Goal: Task Accomplishment & Management: Complete application form

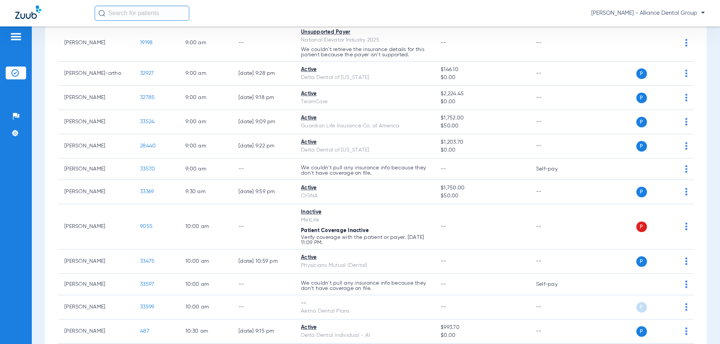
scroll to position [341, 0]
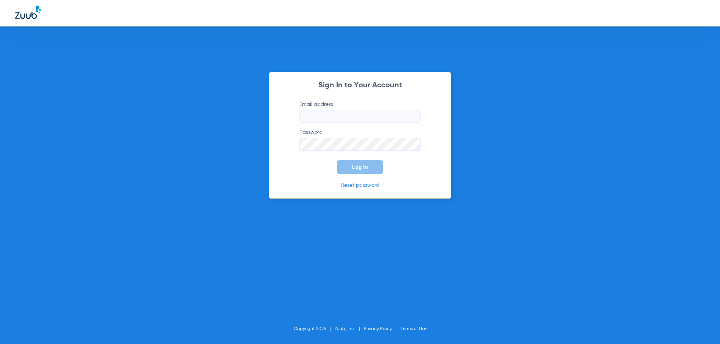
click at [634, 108] on div "Sign In to Your Account Email address Password Log In Reset password Copyright …" at bounding box center [360, 172] width 720 height 344
click at [308, 115] on input "Email address" at bounding box center [359, 116] width 121 height 13
click at [324, 114] on input "Email address" at bounding box center [359, 116] width 121 height 13
type input "[EMAIL_ADDRESS][DOMAIN_NAME]"
click at [337, 160] on button "Log In" at bounding box center [360, 167] width 46 height 14
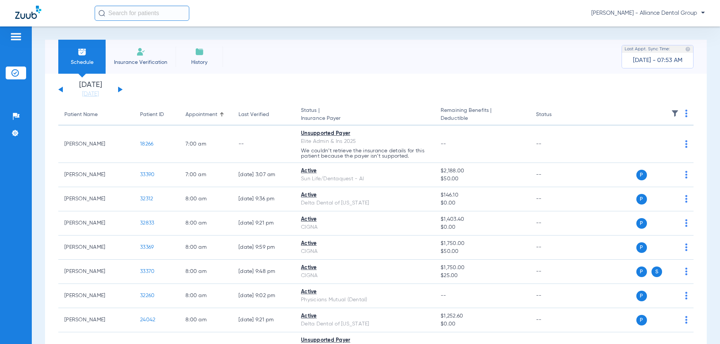
click at [136, 64] on span "Insurance Verification" at bounding box center [140, 63] width 59 height 8
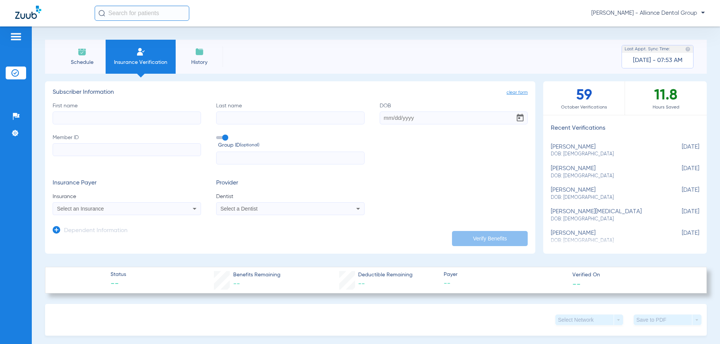
click at [81, 116] on input "First name" at bounding box center [127, 118] width 148 height 13
type input "[PERSON_NAME]"
type input "[DATE]"
click at [56, 152] on input "Member ID" at bounding box center [127, 149] width 148 height 13
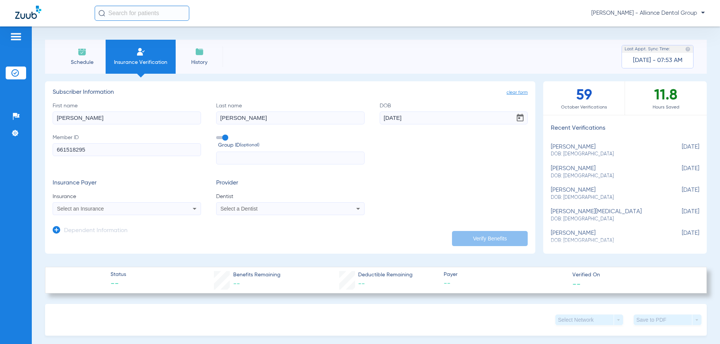
type input "661518295"
click at [75, 209] on span "Select an Insurance" at bounding box center [80, 209] width 47 height 6
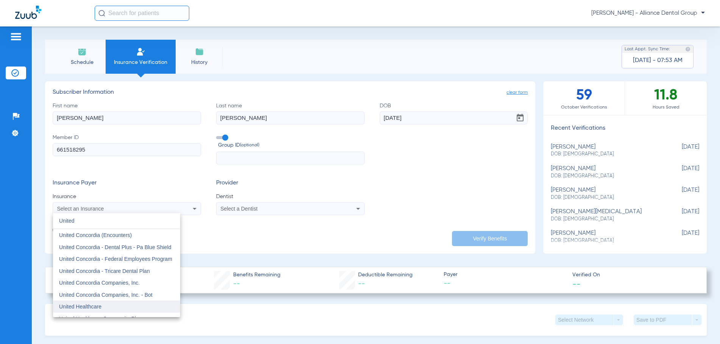
type input "United"
click at [105, 306] on mat-option "United Healthcare" at bounding box center [116, 307] width 127 height 12
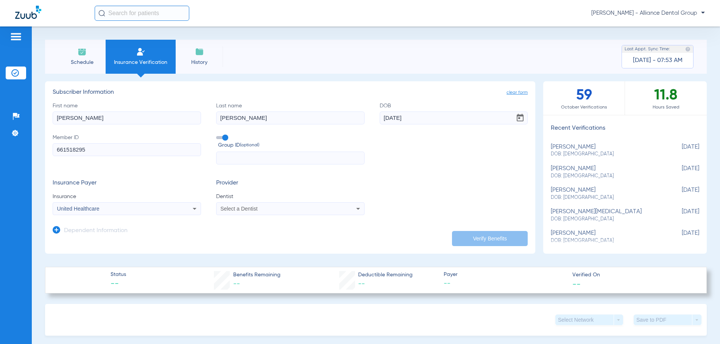
click at [257, 208] on div "Select a Dentist" at bounding box center [276, 208] width 112 height 5
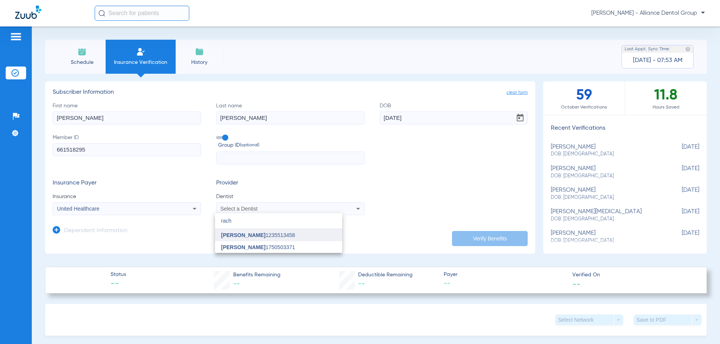
type input "rach"
click at [254, 236] on span "[PERSON_NAME] 1235513458" at bounding box center [258, 235] width 74 height 5
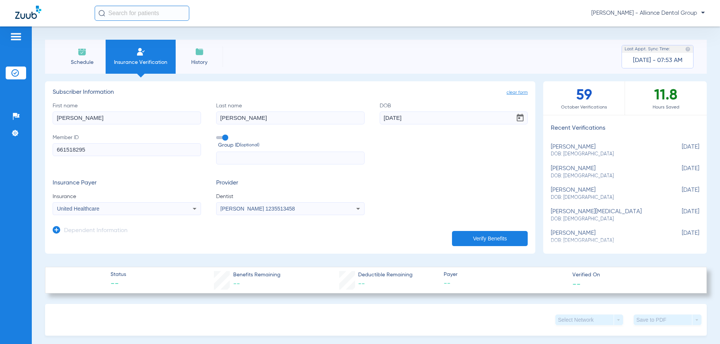
click at [481, 237] on button "Verify Benefits" at bounding box center [490, 238] width 76 height 15
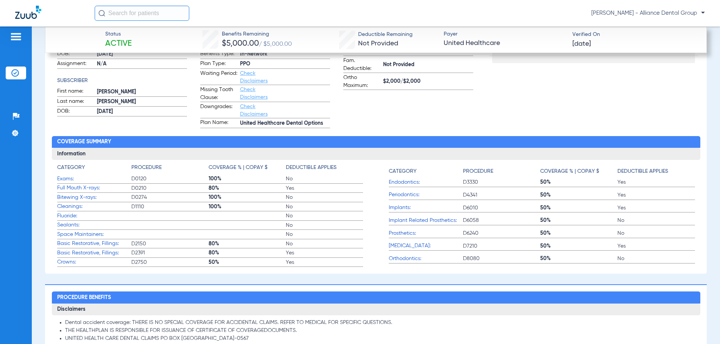
scroll to position [227, 0]
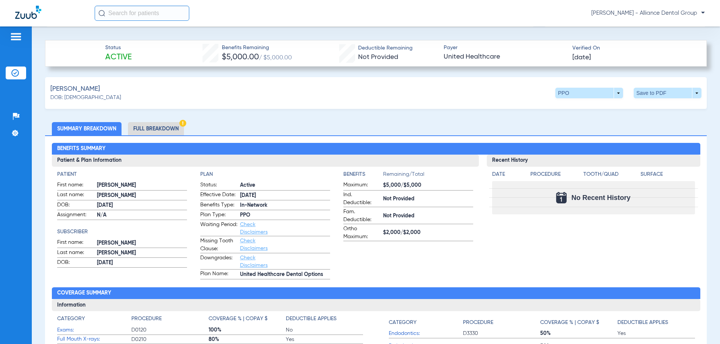
click at [150, 126] on li "Full Breakdown" at bounding box center [156, 128] width 56 height 13
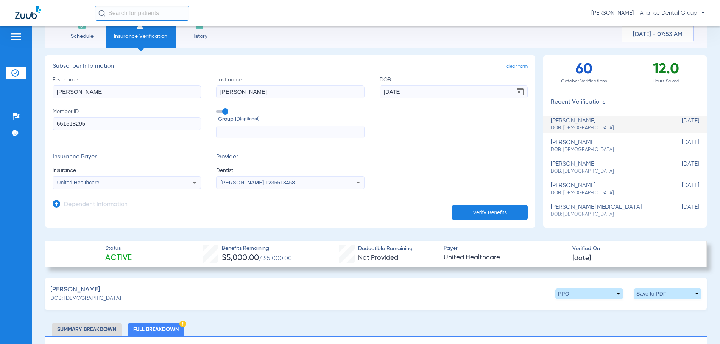
scroll to position [0, 0]
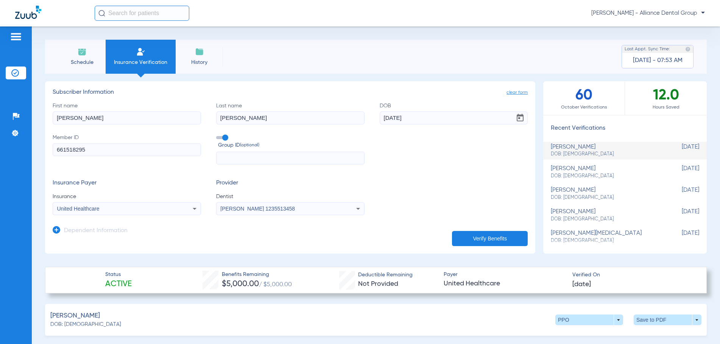
click at [142, 62] on span "Insurance Verification" at bounding box center [140, 63] width 59 height 8
drag, startPoint x: 282, startPoint y: 207, endPoint x: 221, endPoint y: 212, distance: 60.4
click at [221, 212] on div "[PERSON_NAME] 1235513458" at bounding box center [276, 208] width 112 height 5
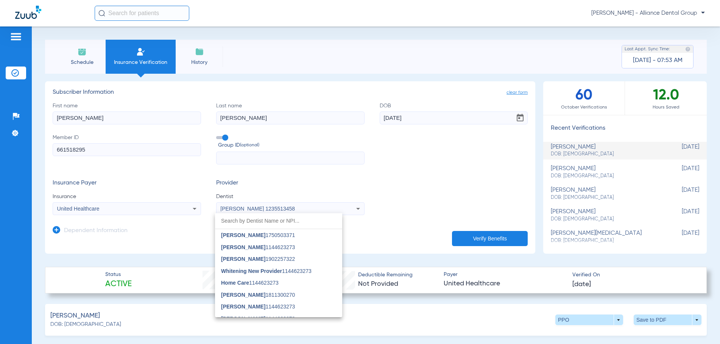
scroll to position [282, 0]
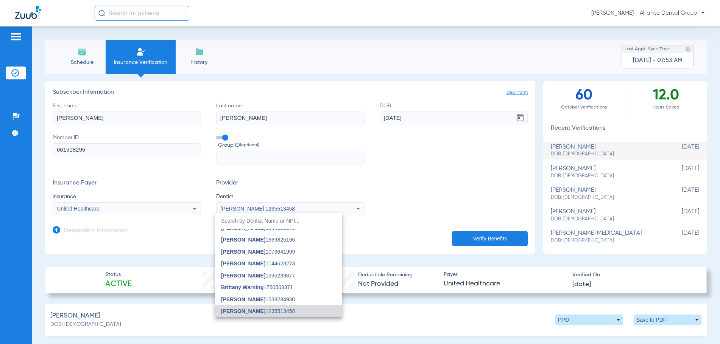
click at [237, 209] on div at bounding box center [360, 172] width 720 height 344
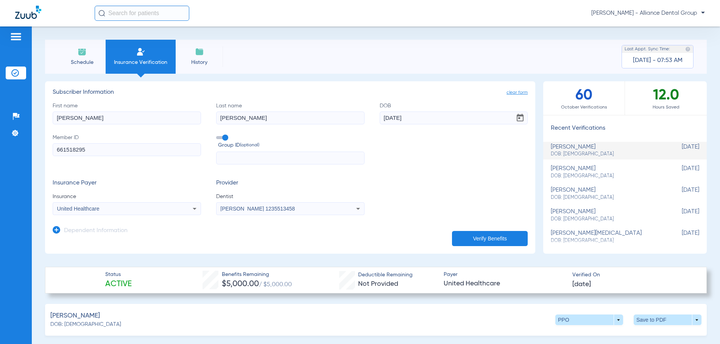
click at [279, 208] on span "[PERSON_NAME] 1235513458" at bounding box center [257, 209] width 75 height 6
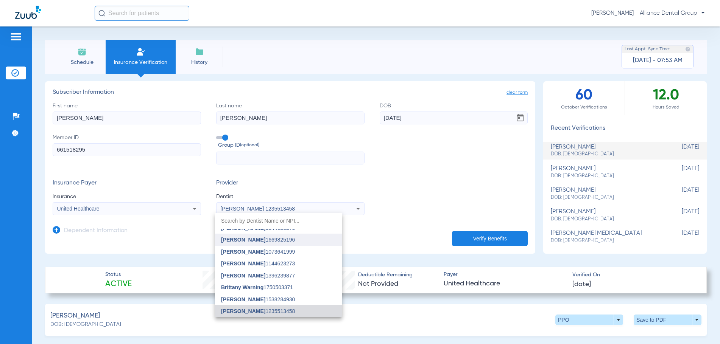
click at [251, 237] on span "[PERSON_NAME]" at bounding box center [243, 240] width 44 height 6
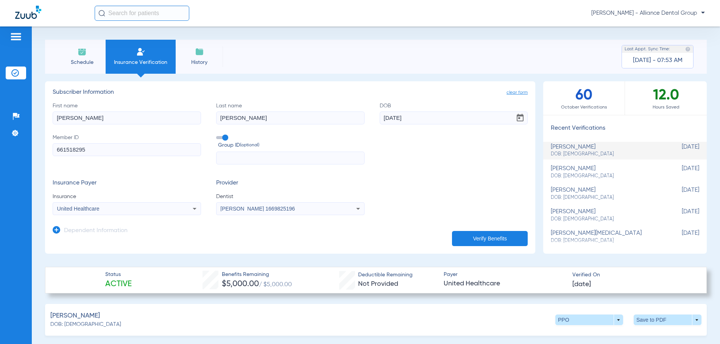
drag, startPoint x: 93, startPoint y: 150, endPoint x: 19, endPoint y: 152, distance: 73.8
click at [19, 152] on div "Patients Insurance Verification Setup Help Center Settings Schedule Insurance V…" at bounding box center [360, 198] width 720 height 344
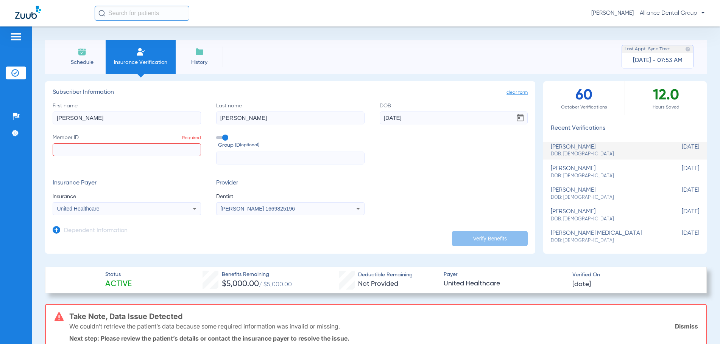
click at [67, 151] on input "Member ID Required" at bounding box center [127, 149] width 148 height 13
paste input "927422520-00"
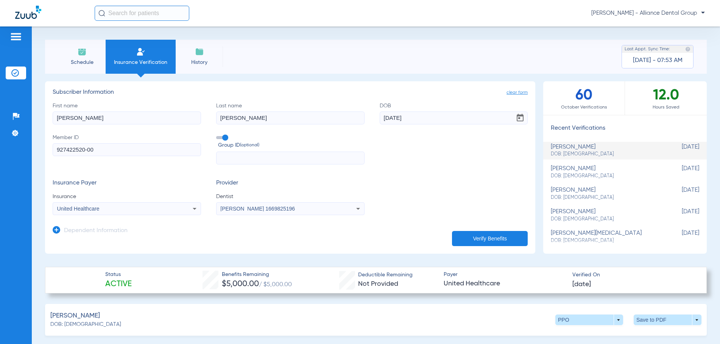
type input "927422520-00"
drag, startPoint x: 413, startPoint y: 120, endPoint x: 362, endPoint y: 129, distance: 51.6
click at [363, 129] on div "First name [PERSON_NAME] Last name [PERSON_NAME] [DEMOGRAPHIC_DATA] Member ID 9…" at bounding box center [290, 133] width 475 height 63
type input "[DATE]"
drag, startPoint x: 259, startPoint y: 123, endPoint x: 159, endPoint y: 122, distance: 99.9
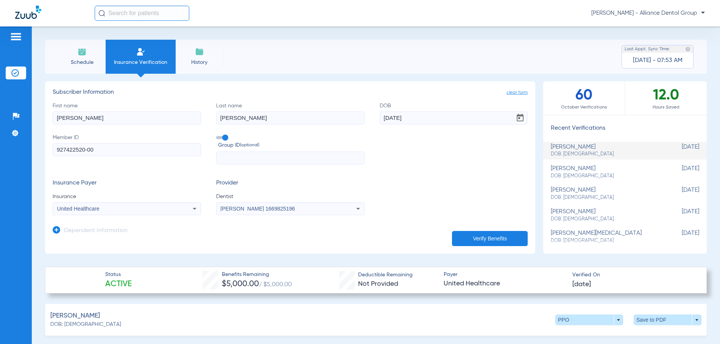
click at [159, 122] on div "First name [PERSON_NAME] Last name [PERSON_NAME] [DEMOGRAPHIC_DATA] Member ID 9…" at bounding box center [290, 133] width 475 height 63
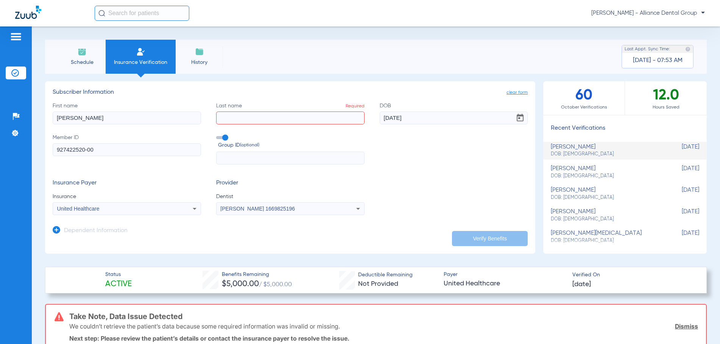
drag, startPoint x: 91, startPoint y: 115, endPoint x: 33, endPoint y: 123, distance: 59.1
click at [33, 123] on div "Schedule Insurance Verification History Last Appt. Sync Time: [DATE] - 07:53 AM…" at bounding box center [376, 185] width 688 height 318
click at [63, 118] on input "First name Required" at bounding box center [127, 118] width 148 height 13
type input "[PERSON_NAME]"
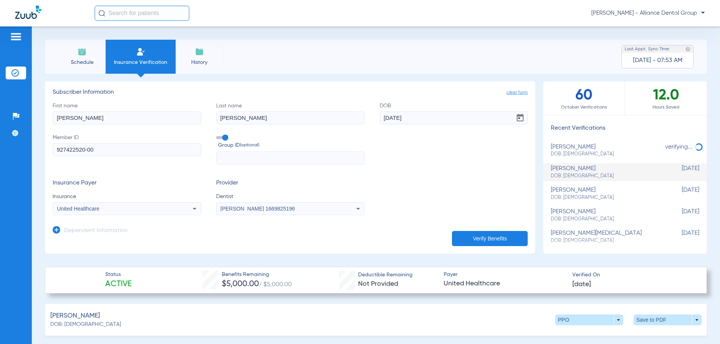
type input "[PERSON_NAME]"
click at [465, 238] on button "Verify Benefits" at bounding box center [490, 238] width 76 height 15
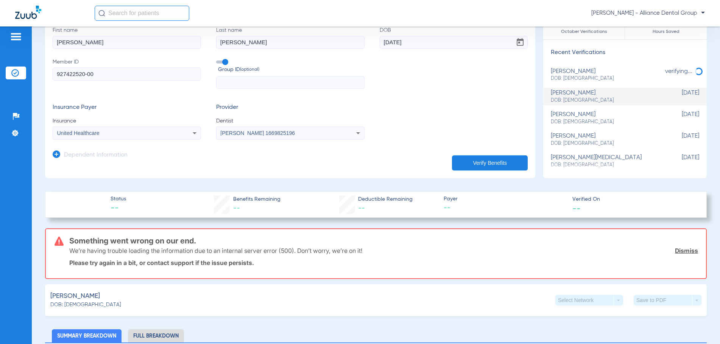
scroll to position [38, 0]
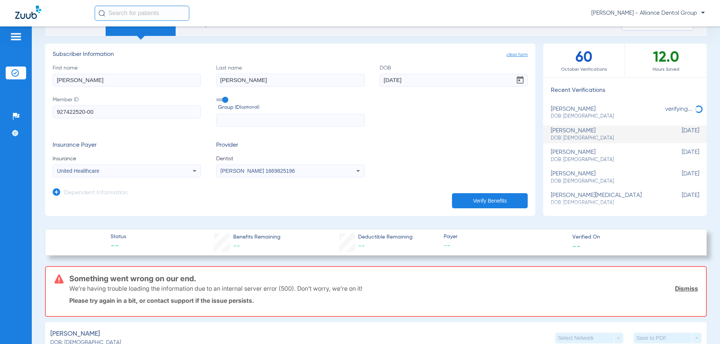
click at [484, 206] on button "Verify Benefits" at bounding box center [490, 200] width 76 height 15
click at [484, 201] on button "Verify Benefits" at bounding box center [490, 200] width 76 height 15
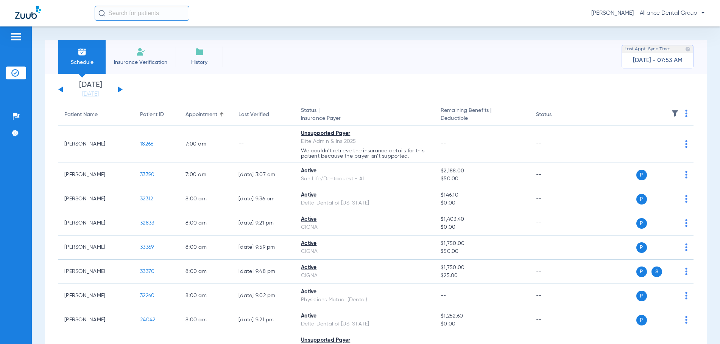
click at [143, 55] on img at bounding box center [140, 51] width 9 height 9
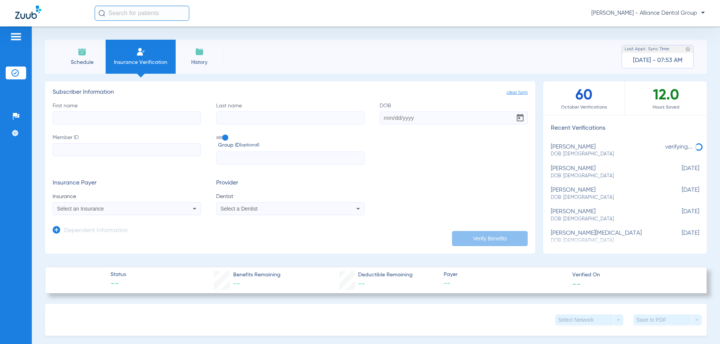
click at [75, 115] on input "First name" at bounding box center [127, 118] width 148 height 13
type input "[PERSON_NAME]"
type input "[DATE]"
click at [61, 147] on input "Member ID" at bounding box center [127, 149] width 148 height 13
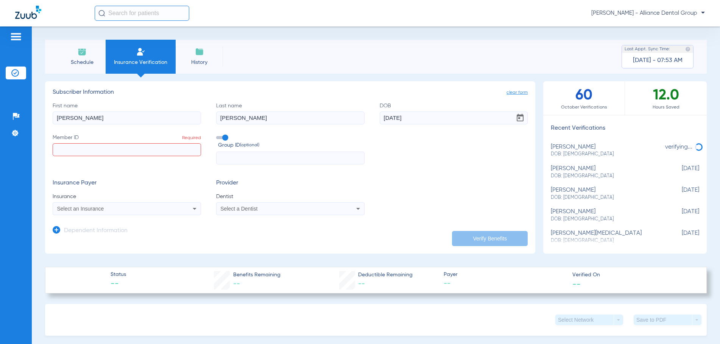
click at [84, 153] on input "Member ID Required" at bounding box center [127, 149] width 148 height 13
paste input "927422520-00"
type input "927422520-00"
click at [88, 210] on span "Select an Insurance" at bounding box center [80, 209] width 47 height 6
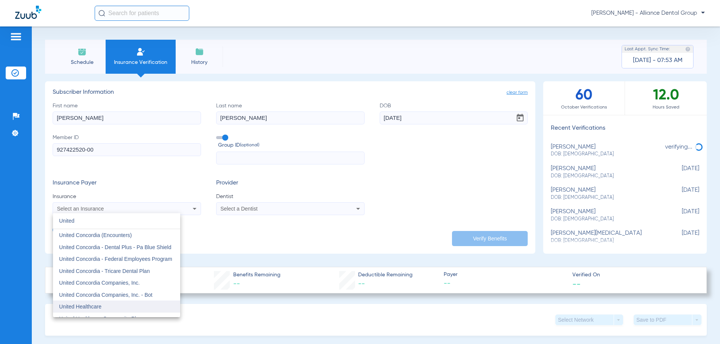
type input "United"
click at [86, 307] on span "United Healthcare" at bounding box center [80, 307] width 42 height 6
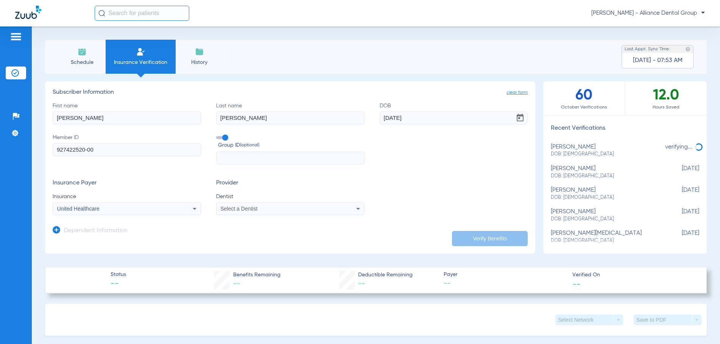
click at [193, 209] on icon at bounding box center [195, 209] width 4 height 2
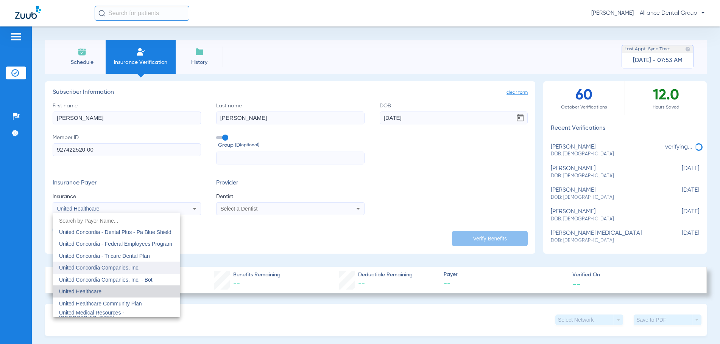
scroll to position [4493, 0]
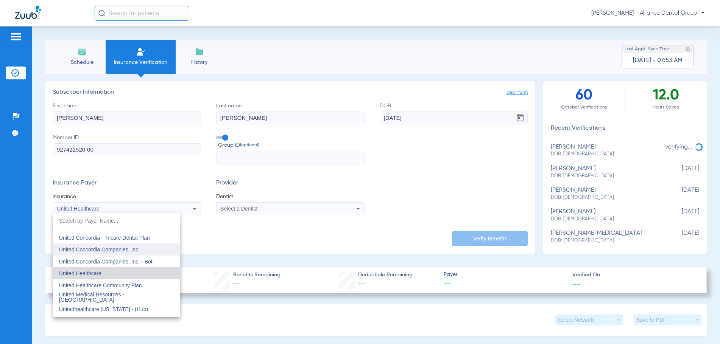
click at [143, 273] on mat-option "United Healthcare" at bounding box center [116, 274] width 127 height 12
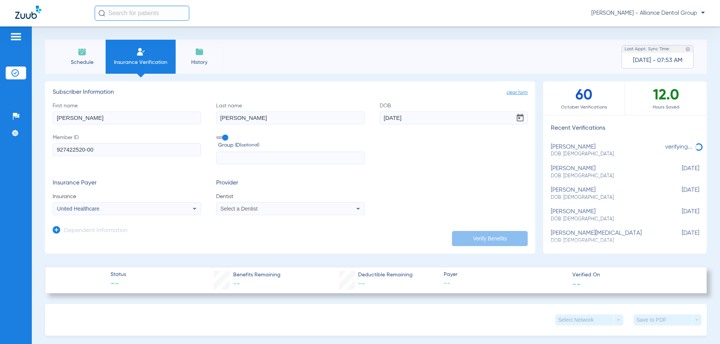
click at [240, 211] on span "Select a Dentist" at bounding box center [238, 209] width 37 height 6
type input "jy"
click at [262, 237] on span "[PERSON_NAME]" at bounding box center [243, 235] width 44 height 6
click at [471, 235] on button "Verify Benefits" at bounding box center [490, 238] width 76 height 15
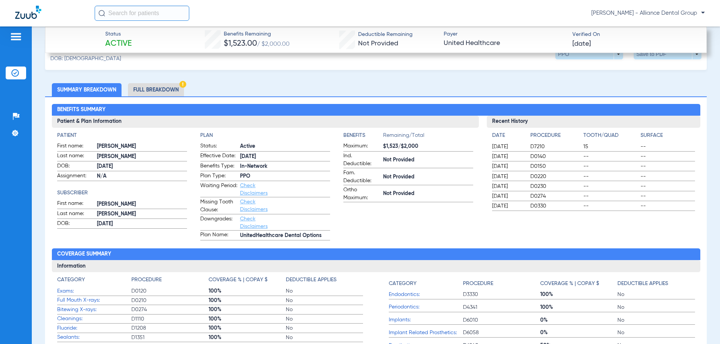
scroll to position [265, 0]
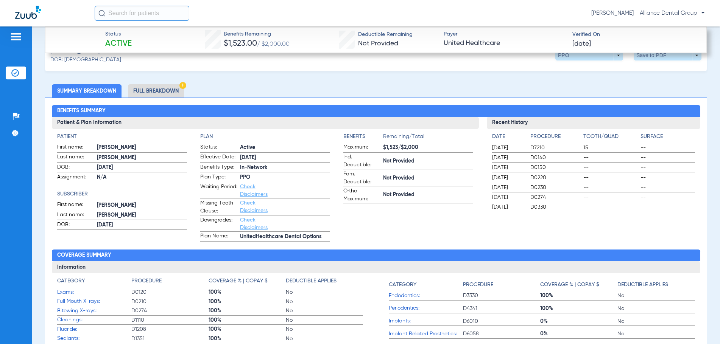
click at [89, 90] on li "Summary Breakdown" at bounding box center [87, 90] width 70 height 13
click at [137, 89] on li "Full Breakdown" at bounding box center [156, 90] width 56 height 13
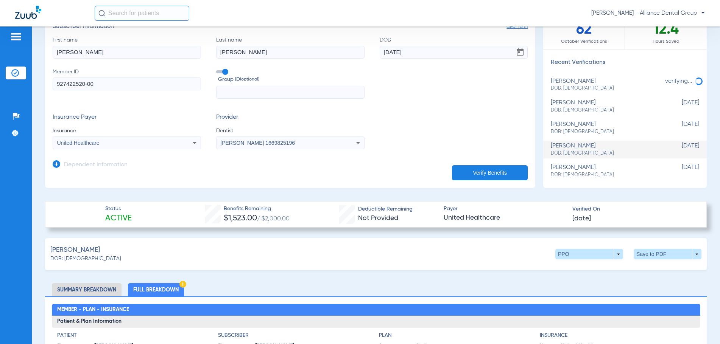
scroll to position [0, 0]
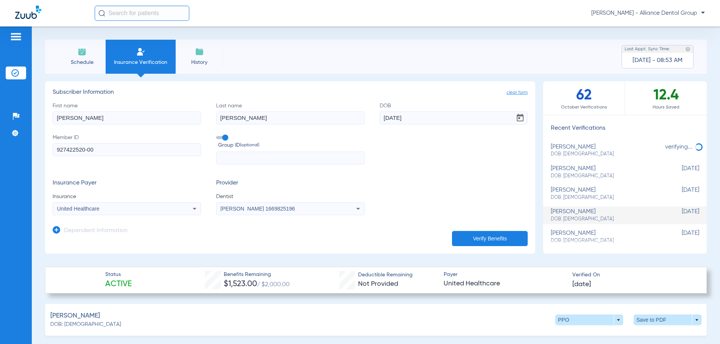
click at [85, 62] on span "Schedule" at bounding box center [82, 63] width 36 height 8
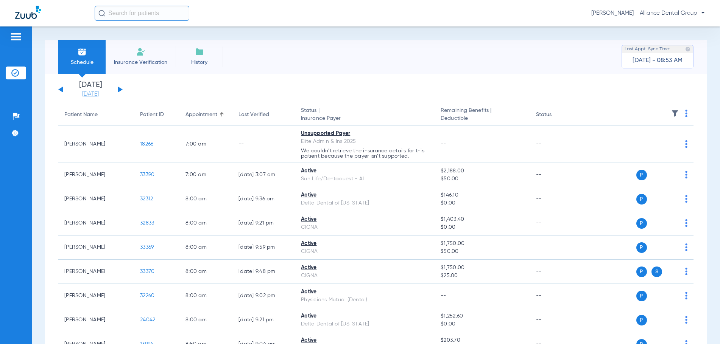
click at [89, 93] on link "[DATE]" at bounding box center [90, 94] width 45 height 8
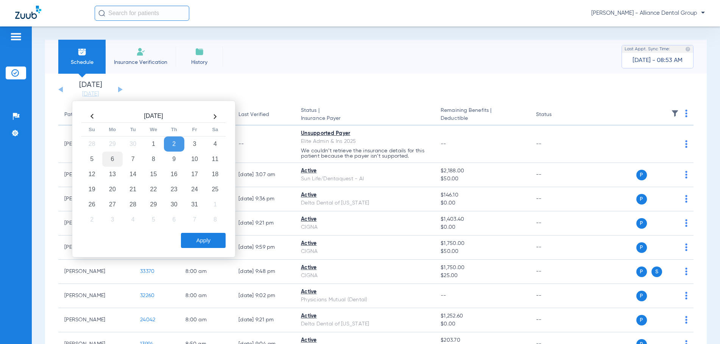
click at [112, 160] on td "6" at bounding box center [112, 159] width 20 height 15
click at [201, 245] on button "Apply" at bounding box center [203, 240] width 45 height 15
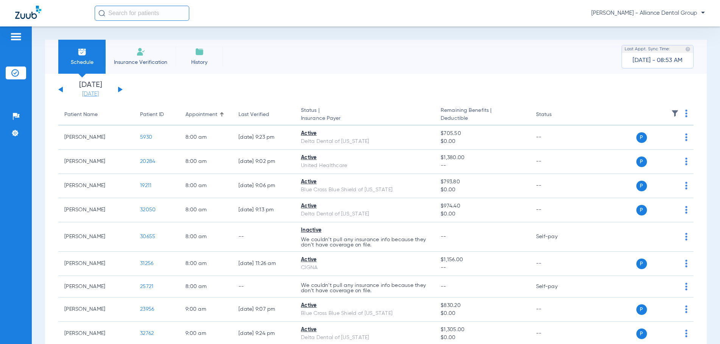
click at [92, 95] on link "[DATE]" at bounding box center [90, 94] width 45 height 8
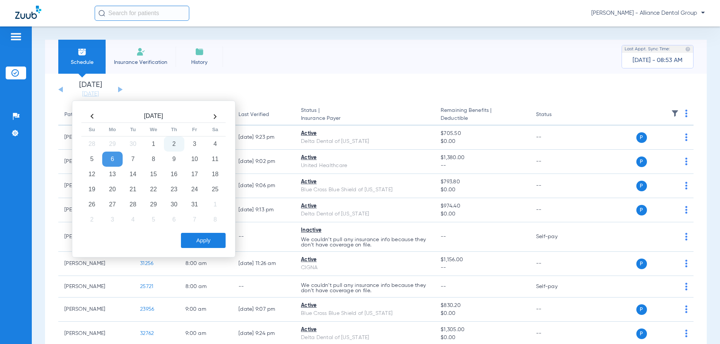
click at [179, 144] on td "2" at bounding box center [174, 144] width 20 height 15
click at [201, 237] on button "Apply" at bounding box center [203, 240] width 45 height 15
